Goal: Transaction & Acquisition: Download file/media

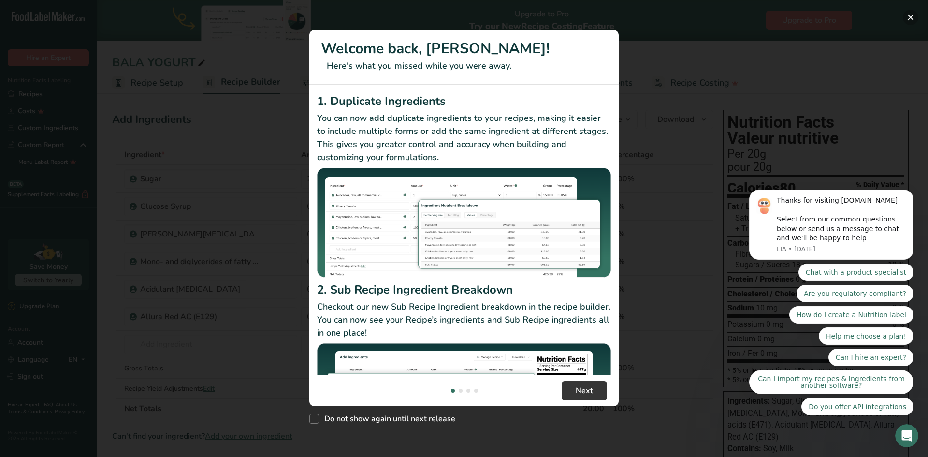
click at [910, 16] on button "New Features" at bounding box center [910, 17] width 15 height 15
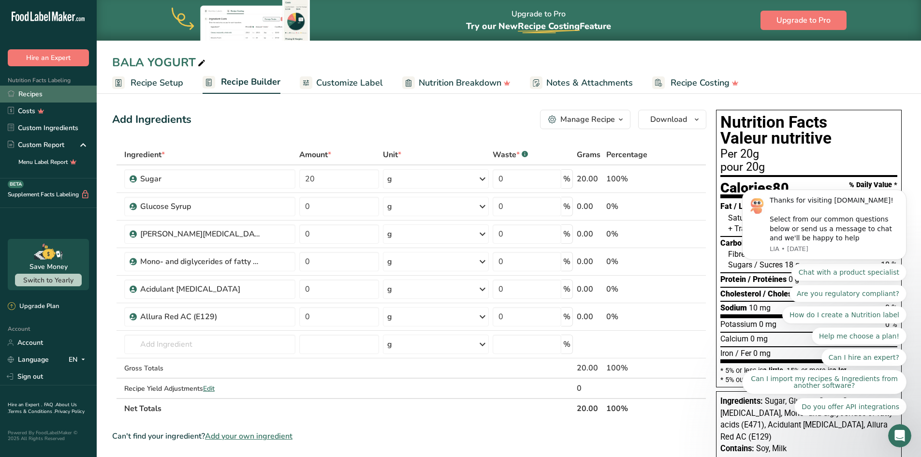
click at [27, 97] on link "Recipes" at bounding box center [48, 94] width 97 height 17
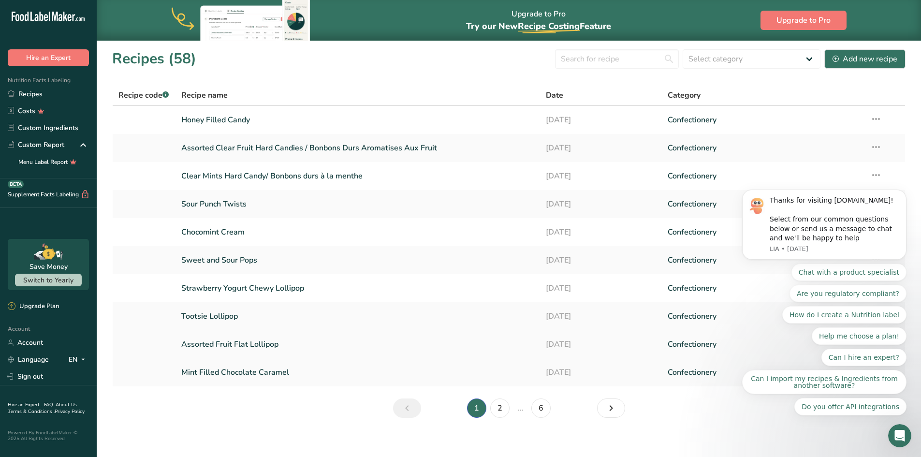
click at [261, 346] on link "Assorted Fruit Flat Lollipop" at bounding box center [357, 344] width 353 height 20
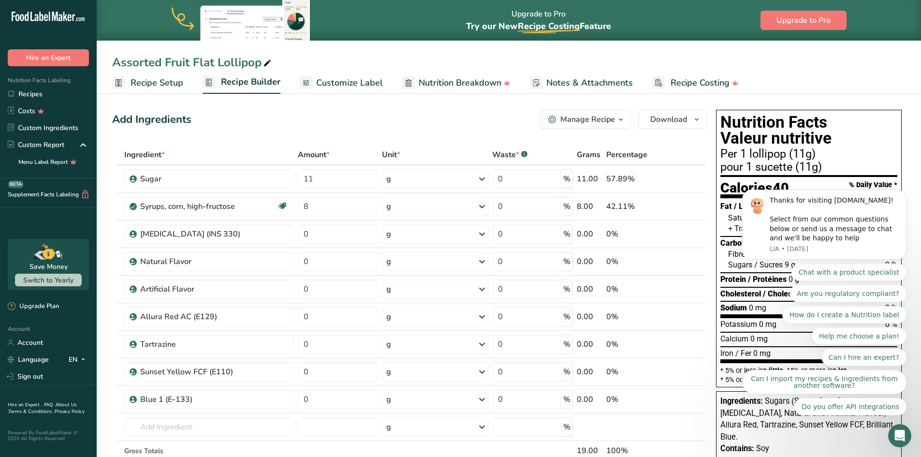
click at [365, 80] on span "Customize Label" at bounding box center [349, 82] width 67 height 13
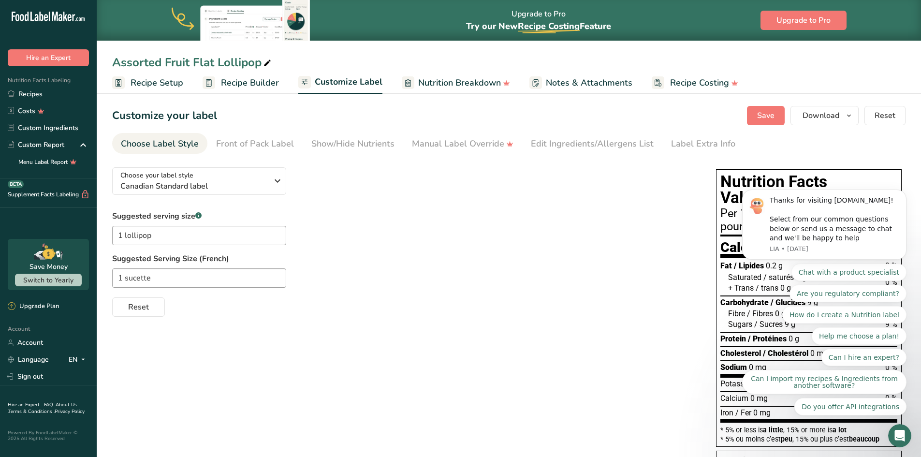
click at [765, 115] on body "Thanks for visiting [DOMAIN_NAME]! Select from our common questions below or se…" at bounding box center [824, 248] width 186 height 357
click at [833, 119] on body "Thanks for visiting [DOMAIN_NAME]! Select from our common questions below or se…" at bounding box center [824, 248] width 186 height 357
click at [820, 116] on body "Thanks for visiting [DOMAIN_NAME]! Select from our common questions below or se…" at bounding box center [824, 248] width 186 height 357
click at [846, 116] on body "Thanks for visiting [DOMAIN_NAME]! Select from our common questions below or se…" at bounding box center [824, 248] width 186 height 357
click at [844, 116] on body "Thanks for visiting [DOMAIN_NAME]! Select from our common questions below or se…" at bounding box center [824, 248] width 186 height 357
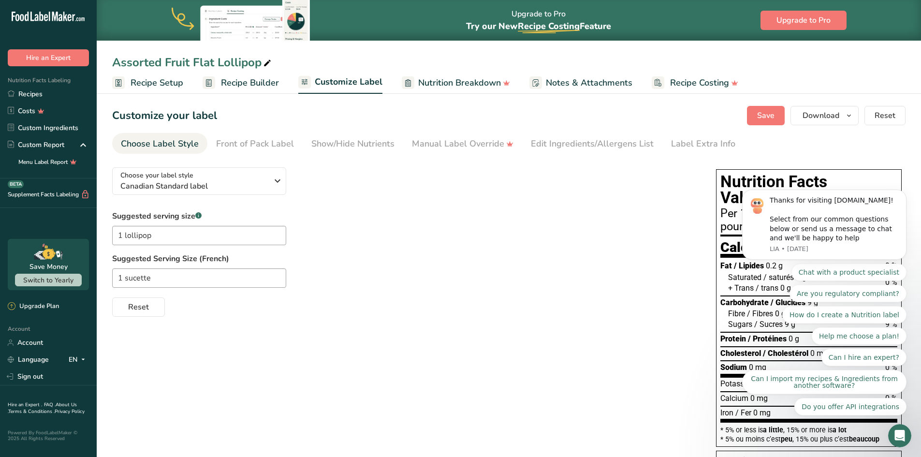
click at [844, 116] on body "Thanks for visiting [DOMAIN_NAME]! Select from our common questions below or se…" at bounding box center [824, 248] width 186 height 357
click at [576, 240] on div "Suggested serving size .a-a{fill:#347362;}.b-a{fill:#fff;} 1 lollipop Suggested…" at bounding box center [404, 263] width 584 height 106
click at [841, 113] on body "Thanks for visiting [DOMAIN_NAME]! Select from our common questions below or se…" at bounding box center [824, 248] width 186 height 357
click at [252, 82] on span "Recipe Builder" at bounding box center [250, 82] width 58 height 13
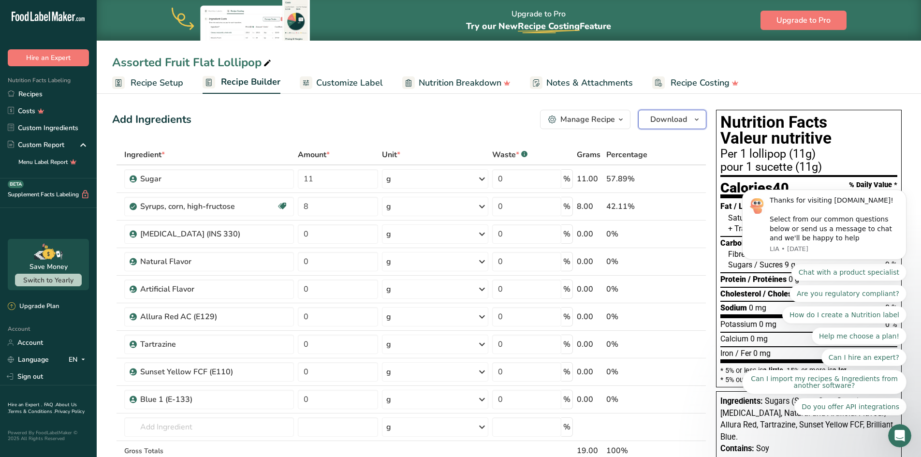
click at [677, 119] on span "Download" at bounding box center [668, 120] width 37 height 12
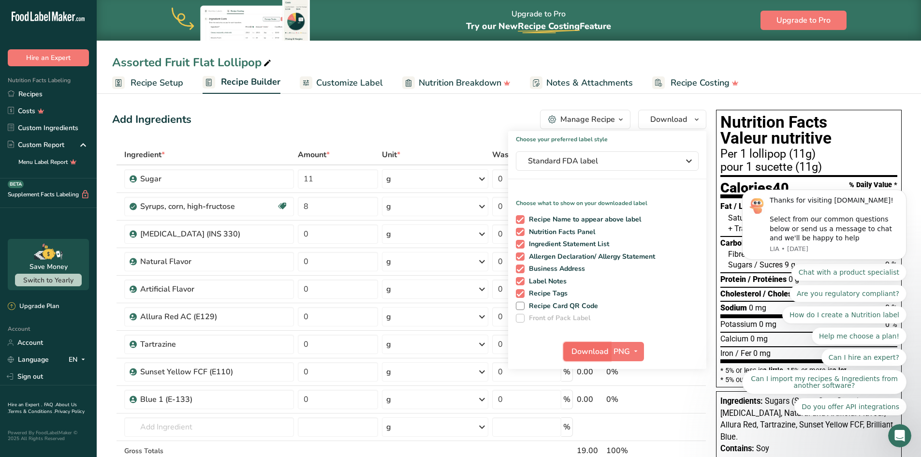
click at [597, 354] on span "Download" at bounding box center [589, 352] width 37 height 12
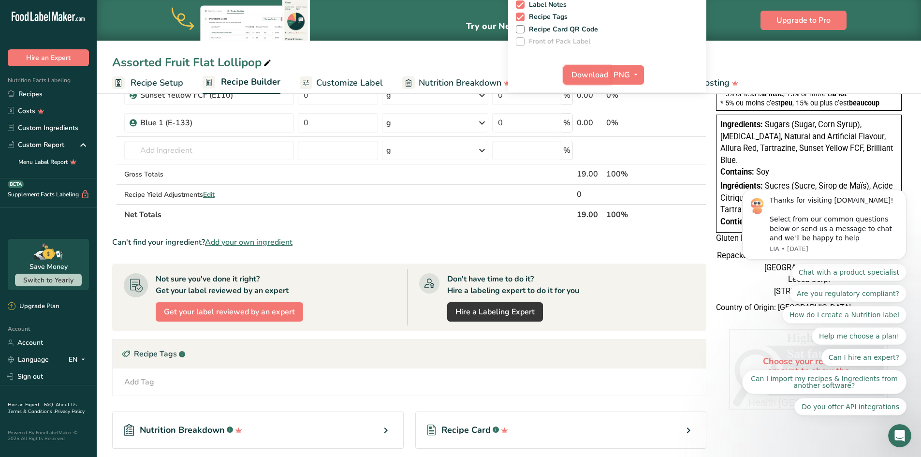
scroll to position [290, 0]
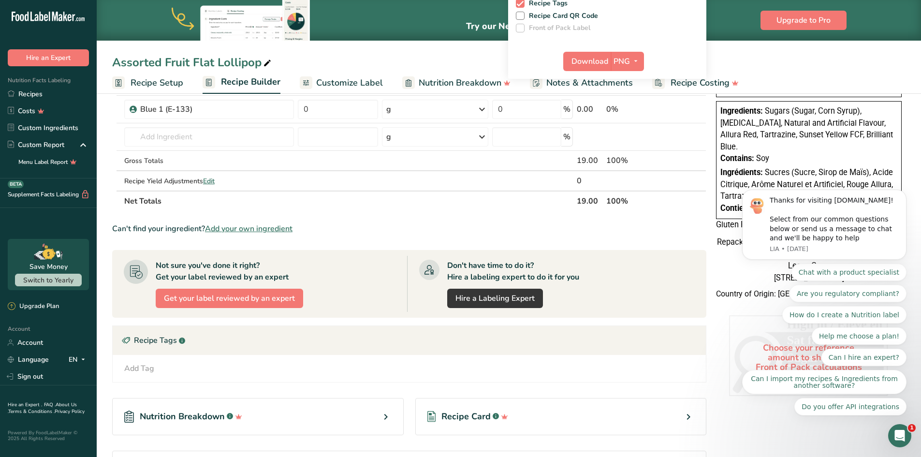
drag, startPoint x: 769, startPoint y: 195, endPoint x: 740, endPoint y: 131, distance: 70.5
click at [740, 131] on body "Thanks for visiting [DOMAIN_NAME]! Select from our common questions below or se…" at bounding box center [824, 248] width 186 height 357
click at [781, 193] on body "Thanks for visiting [DOMAIN_NAME]! Select from our common questions below or se…" at bounding box center [824, 248] width 186 height 357
drag, startPoint x: 775, startPoint y: 198, endPoint x: 747, endPoint y: 175, distance: 35.4
click at [749, 177] on body "Thanks for visiting [DOMAIN_NAME]! Select from our common questions below or se…" at bounding box center [824, 248] width 186 height 357
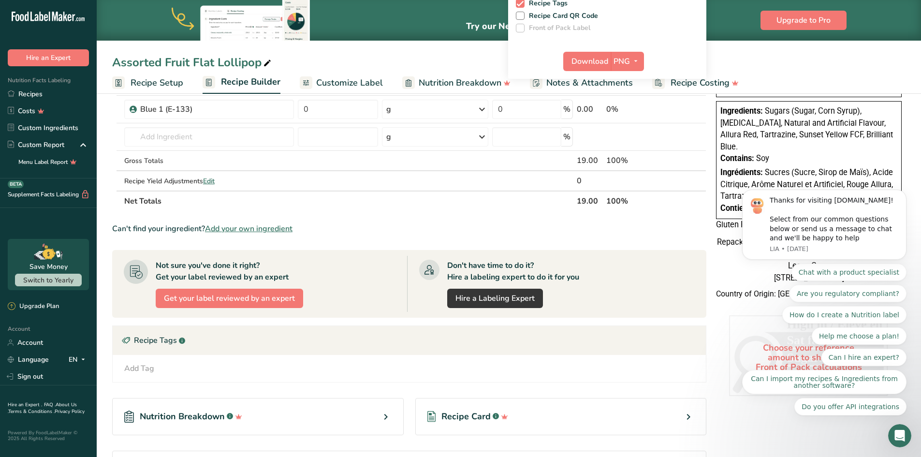
click at [772, 60] on div "Assorted Fruit Flat Lollipop" at bounding box center [509, 62] width 824 height 17
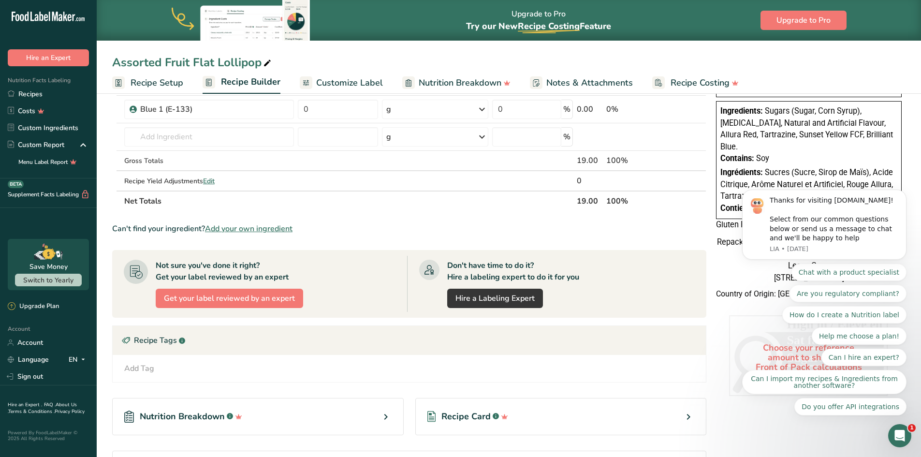
drag, startPoint x: 770, startPoint y: 194, endPoint x: 727, endPoint y: 117, distance: 88.5
click html "Thanks for visiting [DOMAIN_NAME]! Select from our common questions below or se…"
drag, startPoint x: 720, startPoint y: 112, endPoint x: 725, endPoint y: 113, distance: 5.9
click at [723, 113] on div "Ingredients: Sugars (Sugar, Corn Syrup), [MEDICAL_DATA], Natural and Artificial…" at bounding box center [809, 159] width 186 height 117
click at [777, 188] on body "Thanks for visiting [DOMAIN_NAME]! Select from our common questions below or se…" at bounding box center [824, 248] width 186 height 357
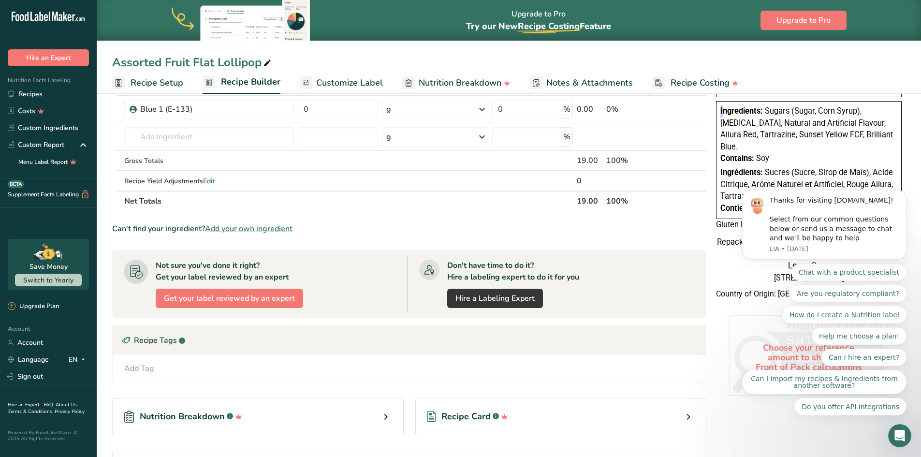
click at [718, 110] on div "Ingredients: Sugars (Sugar, Corn Syrup), [MEDICAL_DATA], Natural and Artificial…" at bounding box center [809, 159] width 186 height 117
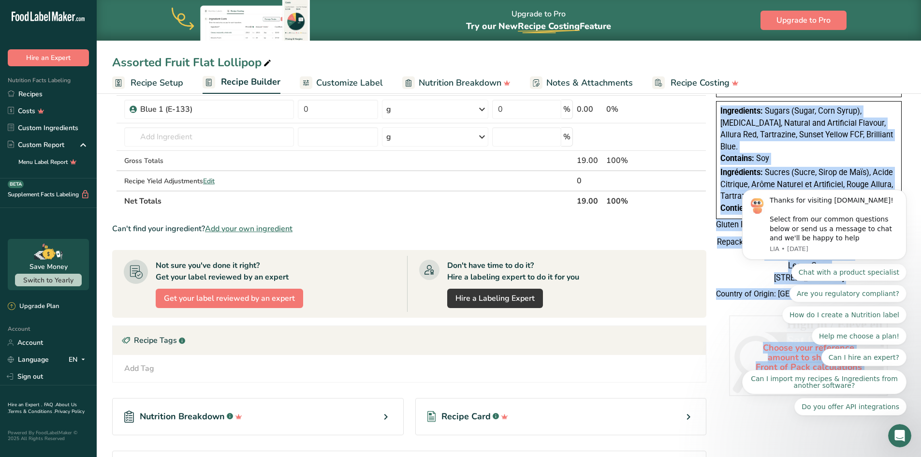
drag, startPoint x: 1447, startPoint y: 175, endPoint x: 773, endPoint y: 193, distance: 674.4
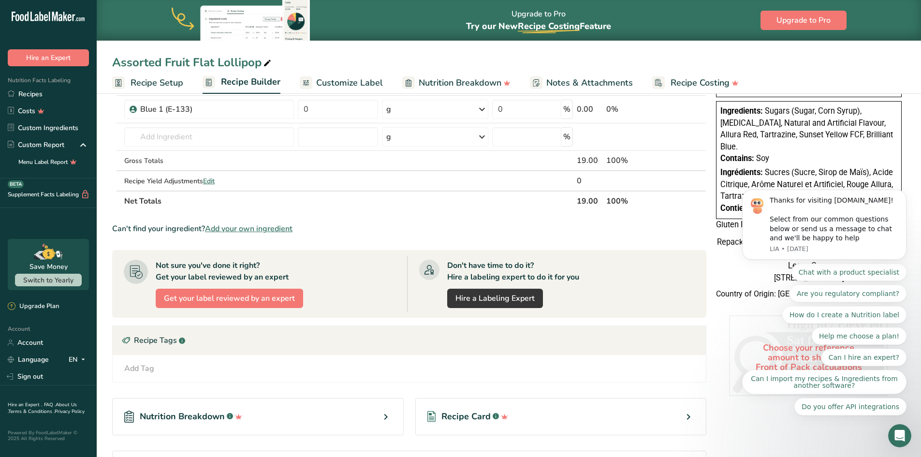
click at [774, 196] on body "Thanks for visiting [DOMAIN_NAME]! Select from our common questions below or se…" at bounding box center [824, 248] width 186 height 357
drag, startPoint x: 765, startPoint y: 195, endPoint x: 762, endPoint y: 180, distance: 15.3
click at [762, 180] on body "Thanks for visiting [DOMAIN_NAME]! Select from our common questions below or se…" at bounding box center [824, 248] width 186 height 357
click at [779, 196] on body "Thanks for visiting [DOMAIN_NAME]! Select from our common questions below or se…" at bounding box center [824, 248] width 186 height 357
click at [751, 194] on body "Thanks for visiting [DOMAIN_NAME]! Select from our common questions below or se…" at bounding box center [824, 248] width 186 height 357
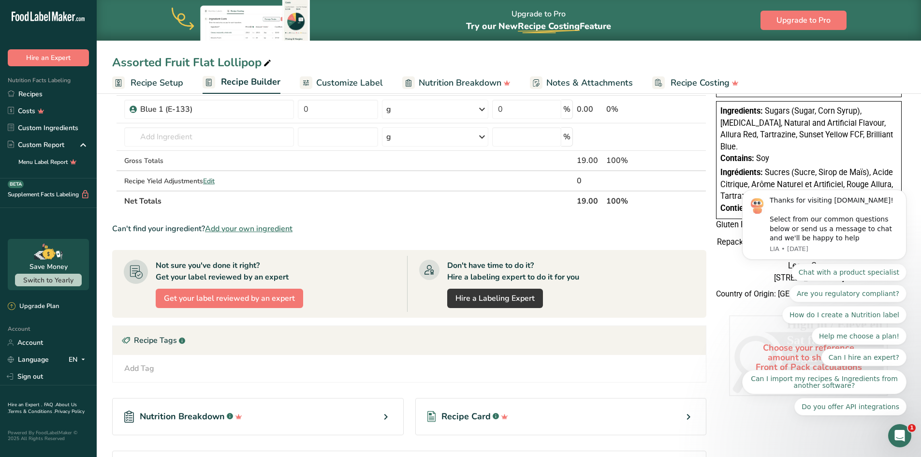
click at [751, 193] on body "Thanks for visiting [DOMAIN_NAME]! Select from our common questions below or se…" at bounding box center [824, 248] width 186 height 357
click at [757, 186] on body "Thanks for visiting [DOMAIN_NAME]! Select from our common questions below or se…" at bounding box center [824, 248] width 186 height 357
click at [900, 436] on icon "Open Intercom Messenger" at bounding box center [899, 436] width 7 height 8
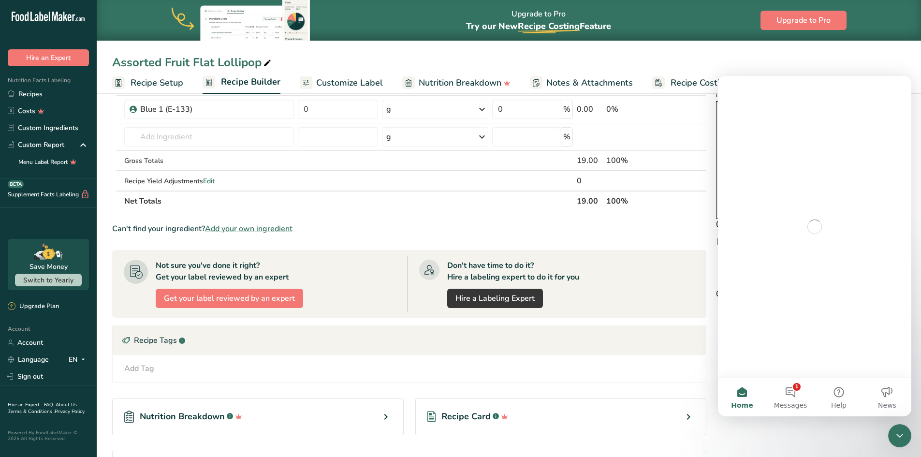
scroll to position [0, 0]
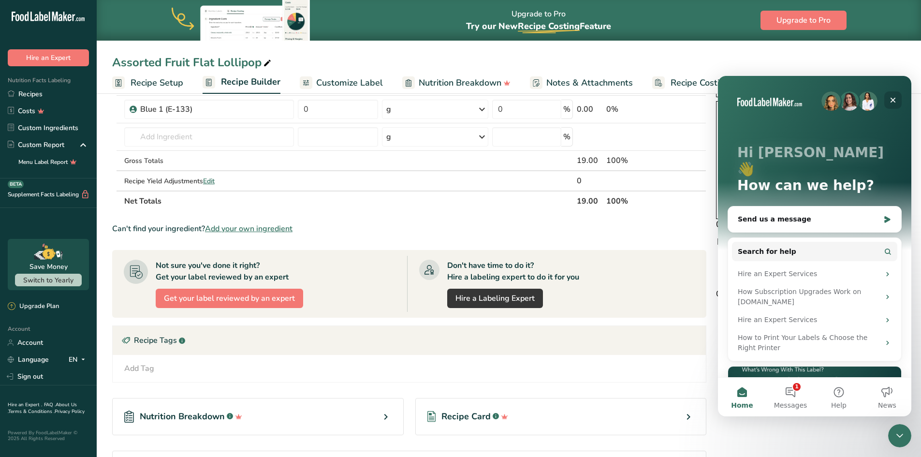
click at [893, 101] on icon "Close" at bounding box center [893, 100] width 8 height 8
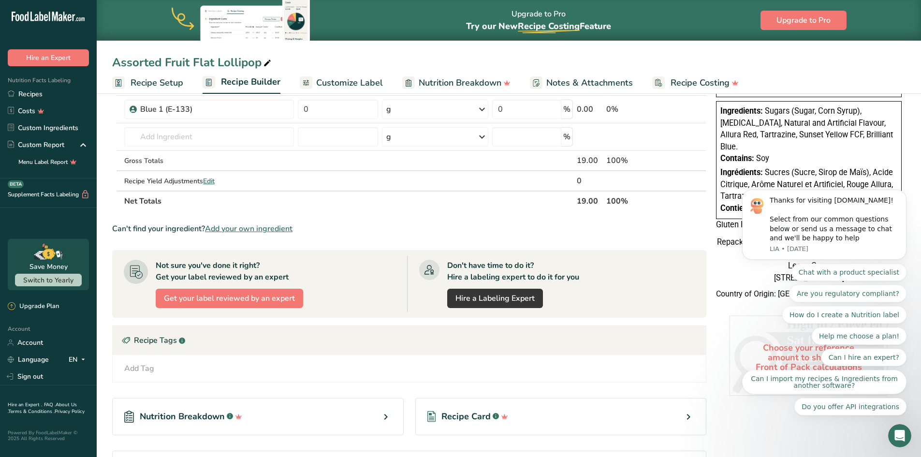
drag, startPoint x: 770, startPoint y: 195, endPoint x: 738, endPoint y: 123, distance: 78.5
click at [741, 126] on body "Thanks for visiting [DOMAIN_NAME]! Select from our common questions below or se…" at bounding box center [824, 248] width 186 height 357
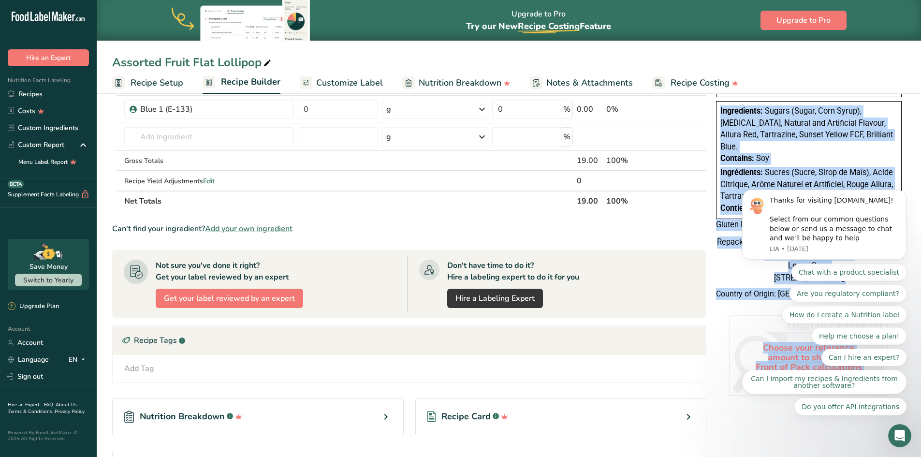
drag, startPoint x: 1447, startPoint y: 175, endPoint x: 770, endPoint y: 196, distance: 677.9
copy span "Ing"
